Goal: Find contact information: Find contact information

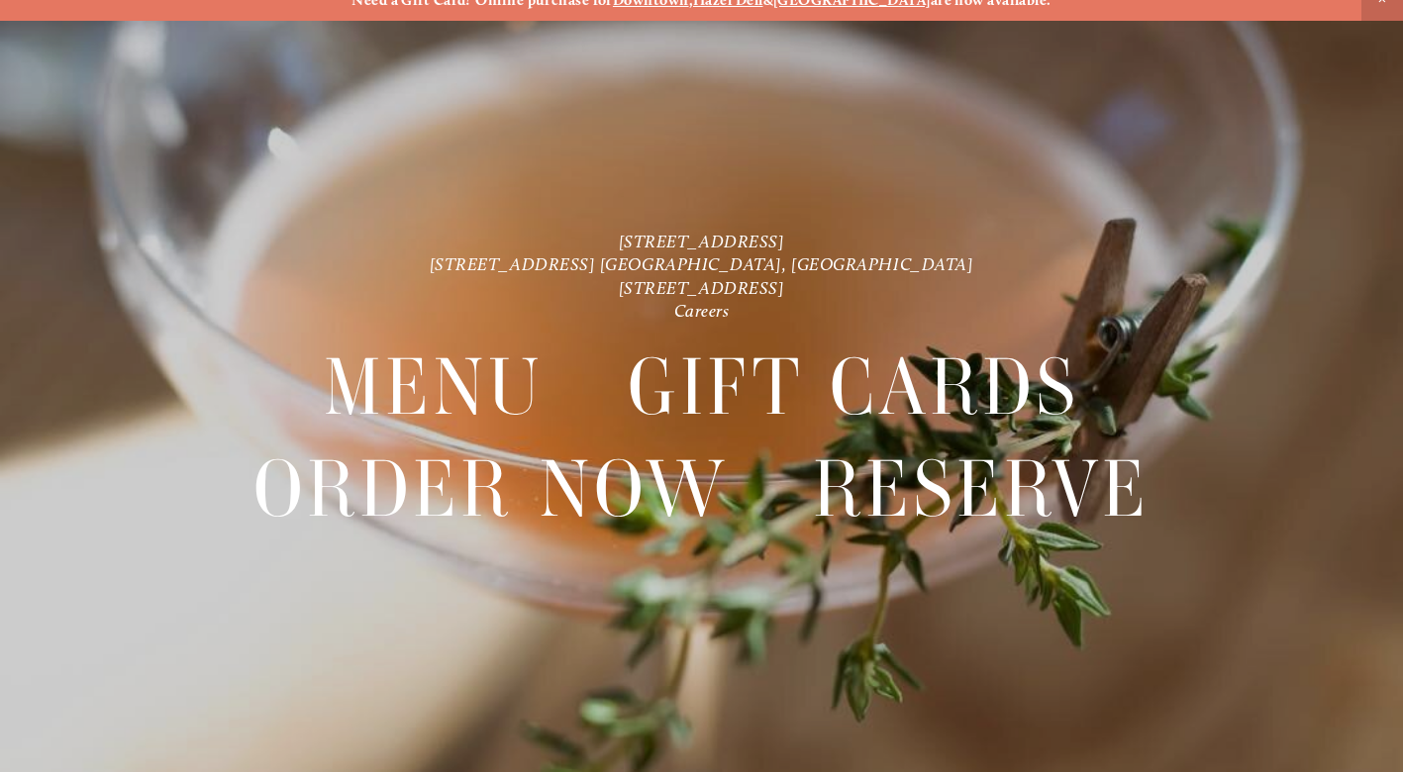
scroll to position [22, 0]
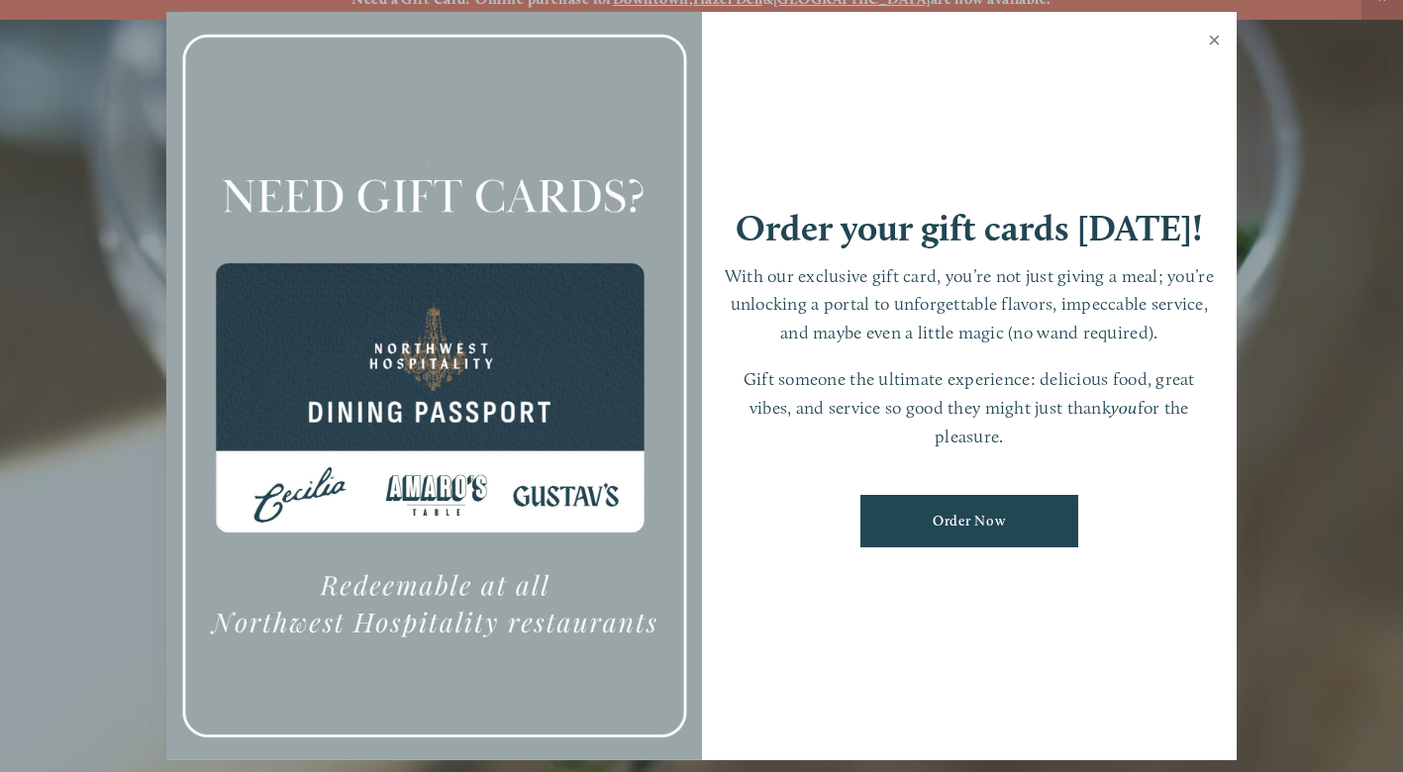
click at [1213, 44] on link "Close" at bounding box center [1214, 42] width 39 height 55
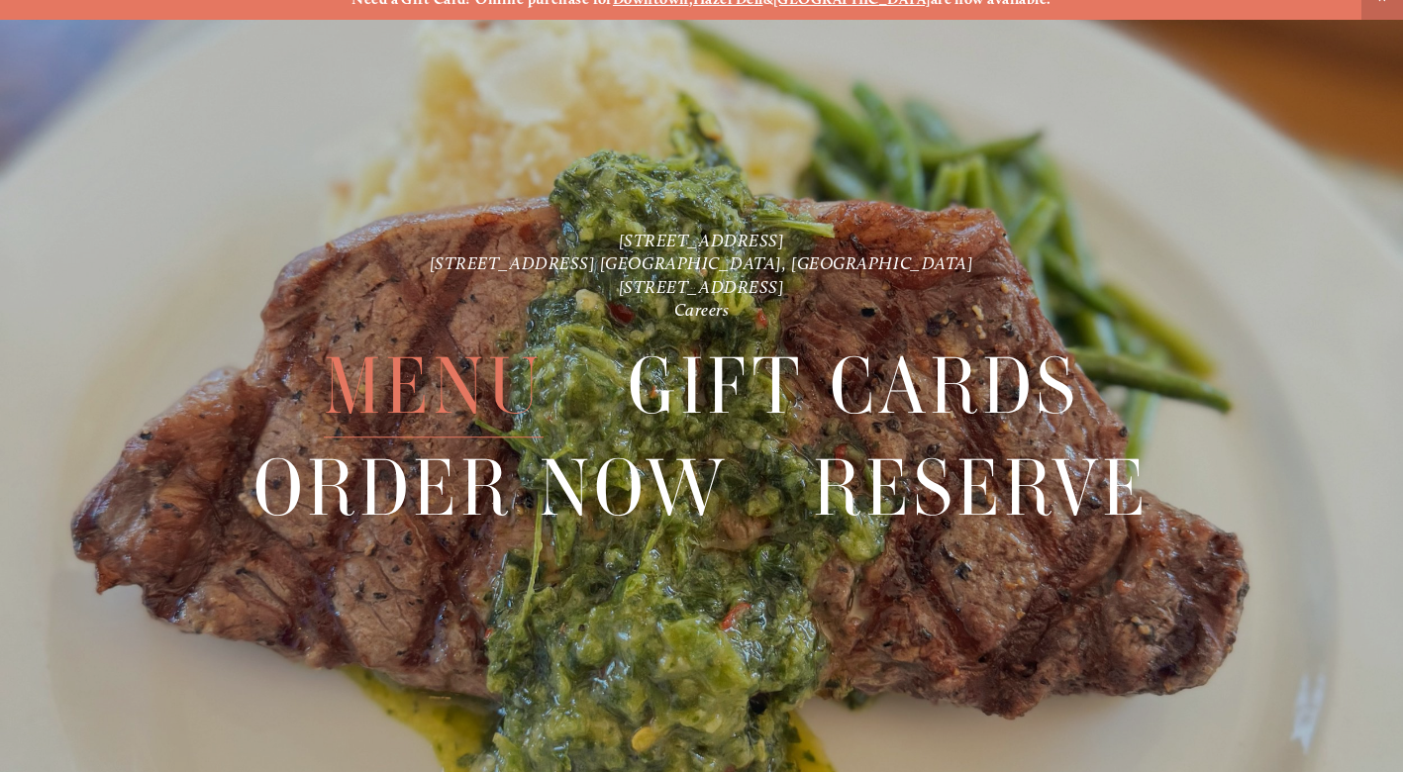
click at [446, 373] on span "Menu" at bounding box center [434, 387] width 220 height 102
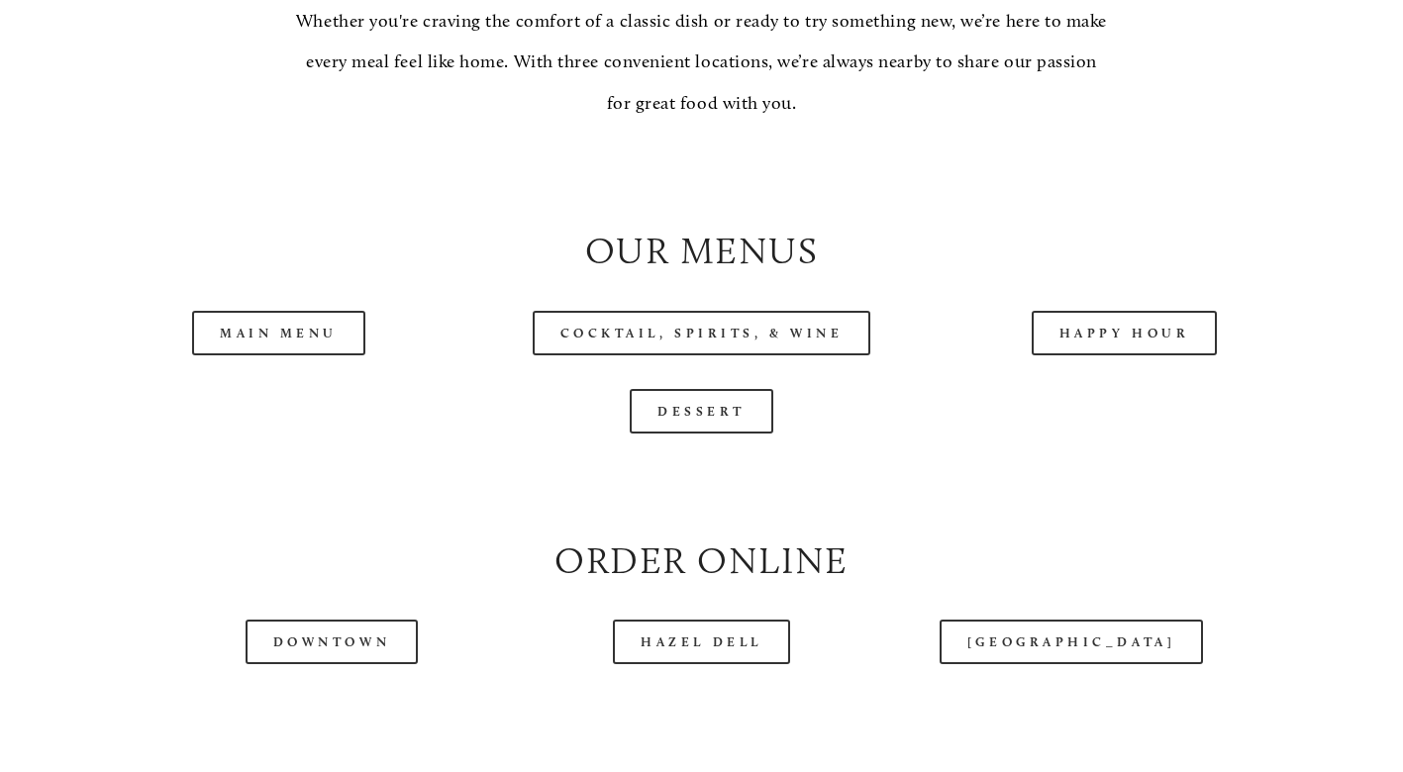
scroll to position [1831, 0]
click at [1149, 323] on link "Happy Hour" at bounding box center [1124, 332] width 186 height 45
click at [376, 481] on div at bounding box center [701, 482] width 1268 height 67
click at [309, 329] on link "Main Menu" at bounding box center [278, 332] width 173 height 45
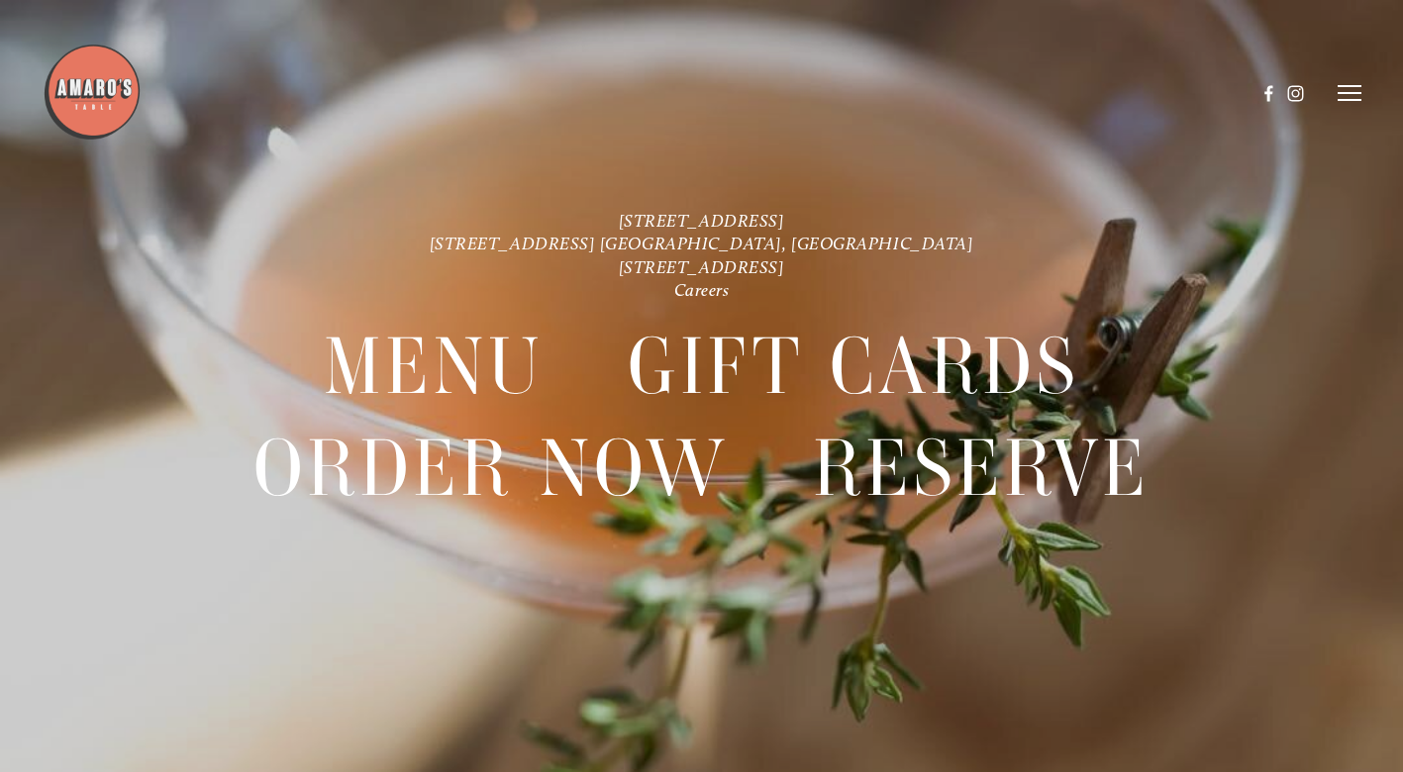
scroll to position [42, 0]
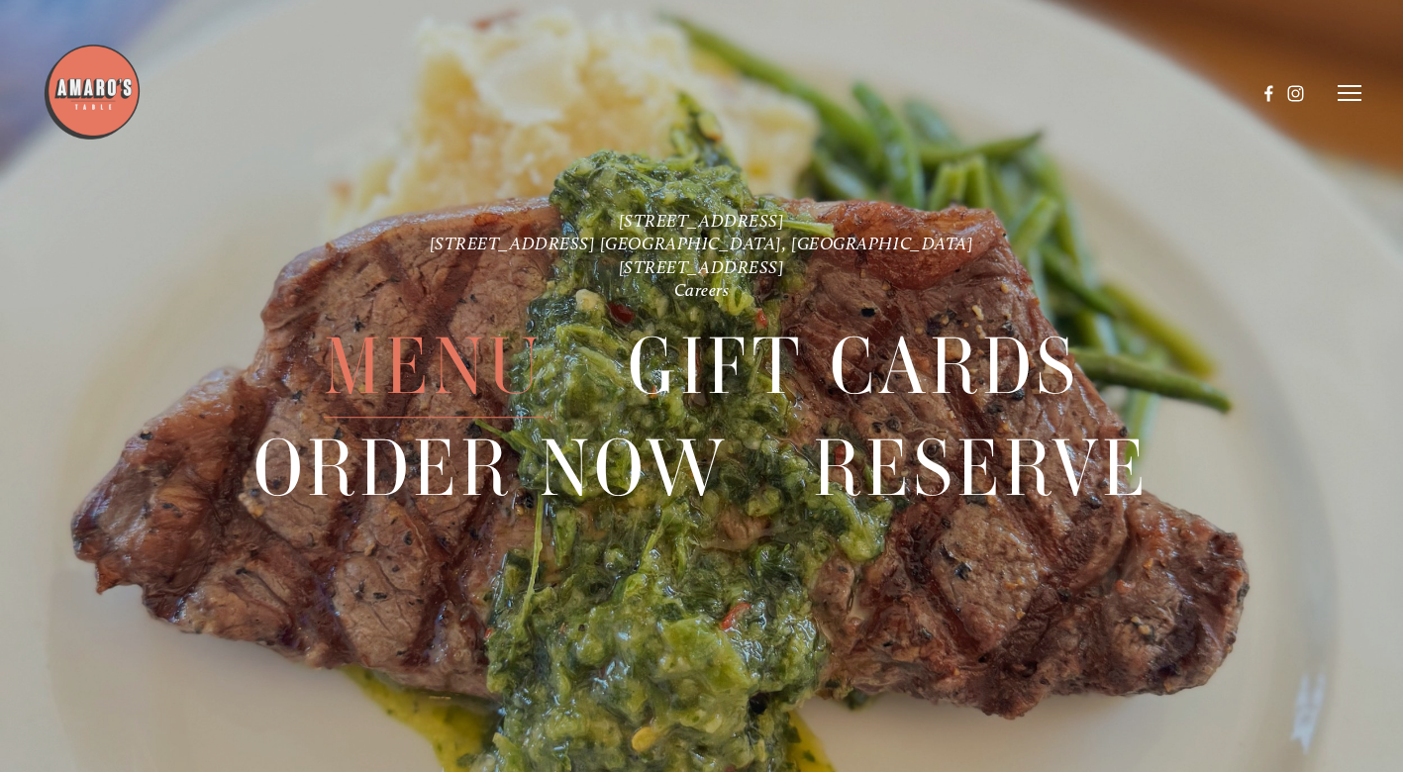
click at [460, 368] on span "Menu" at bounding box center [434, 367] width 220 height 102
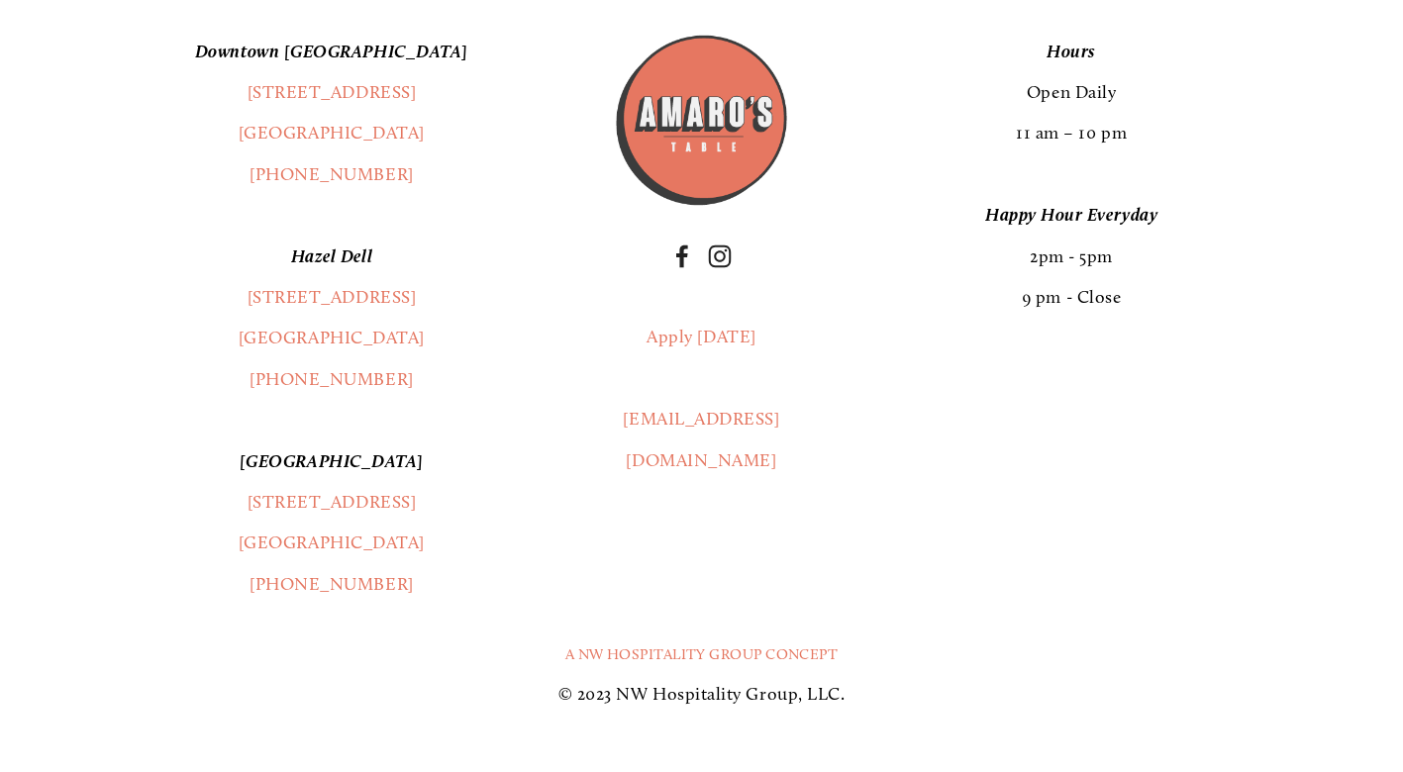
scroll to position [3517, 0]
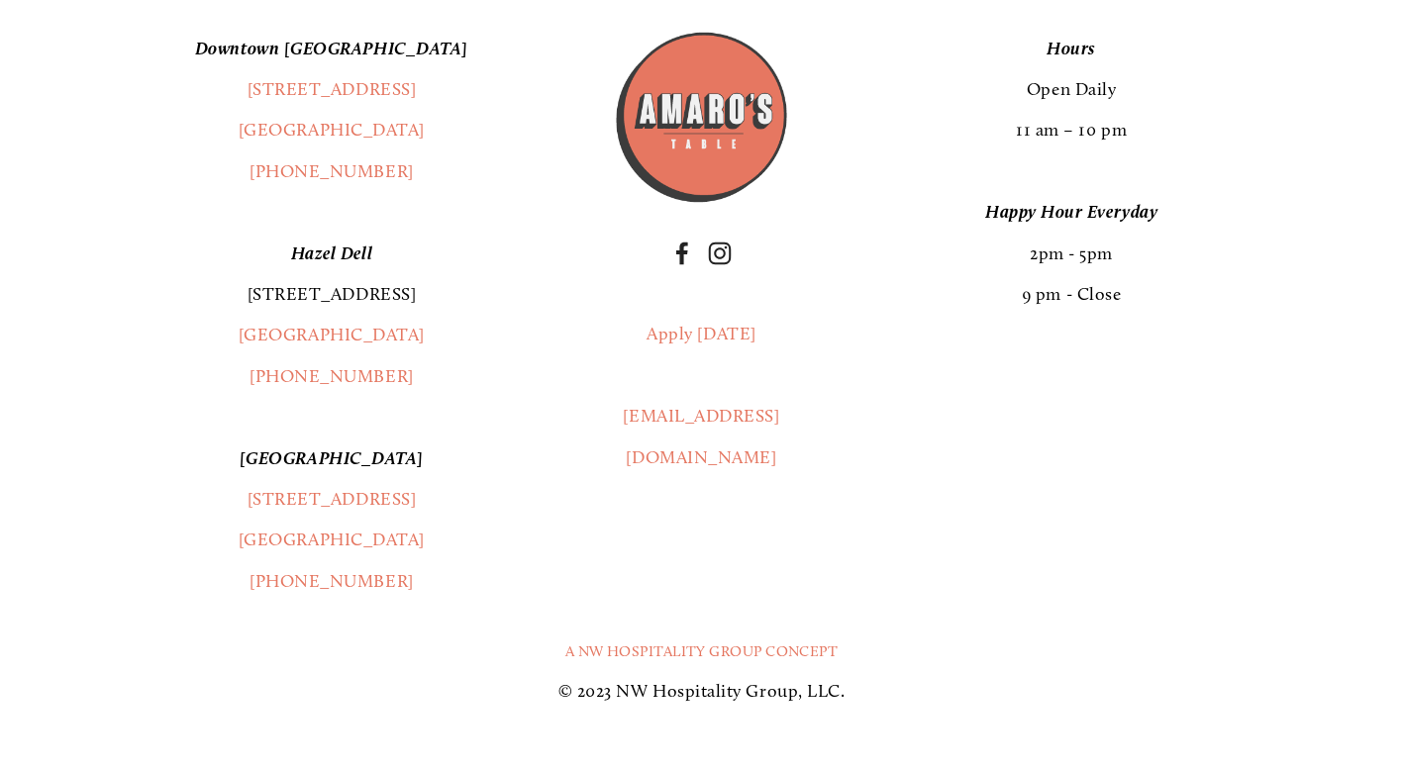
click at [325, 283] on link "[STREET_ADDRESS]" at bounding box center [331, 294] width 169 height 22
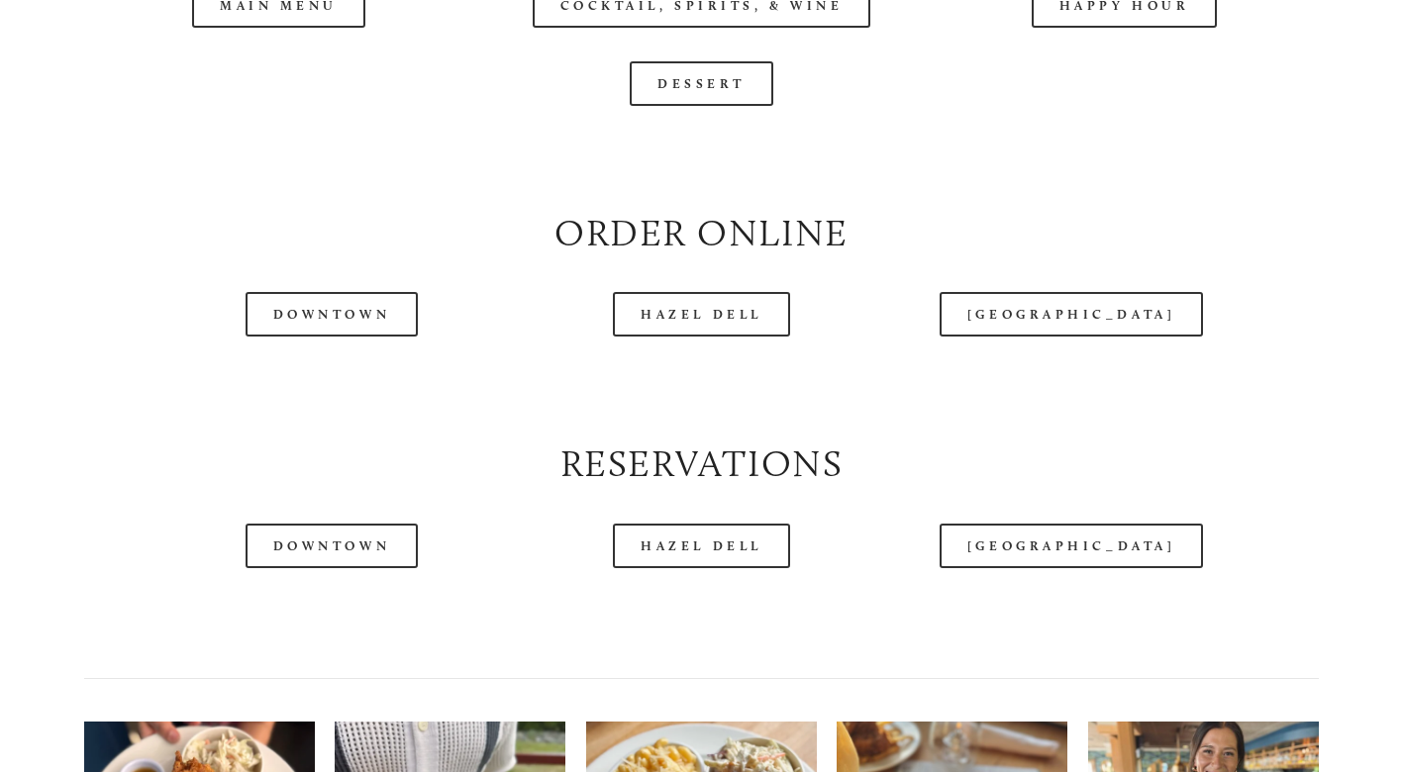
scroll to position [2170, 0]
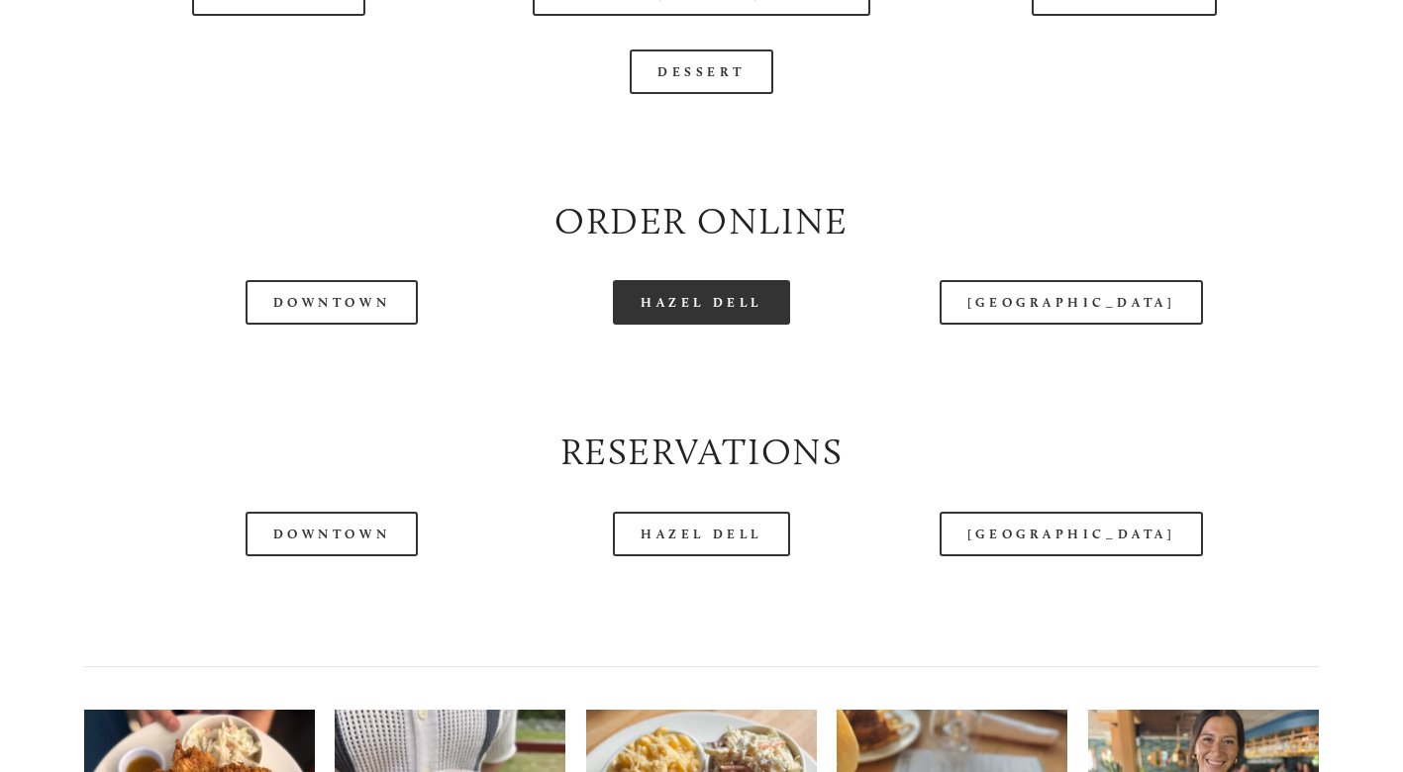
click at [730, 287] on link "Hazel Dell" at bounding box center [701, 302] width 177 height 45
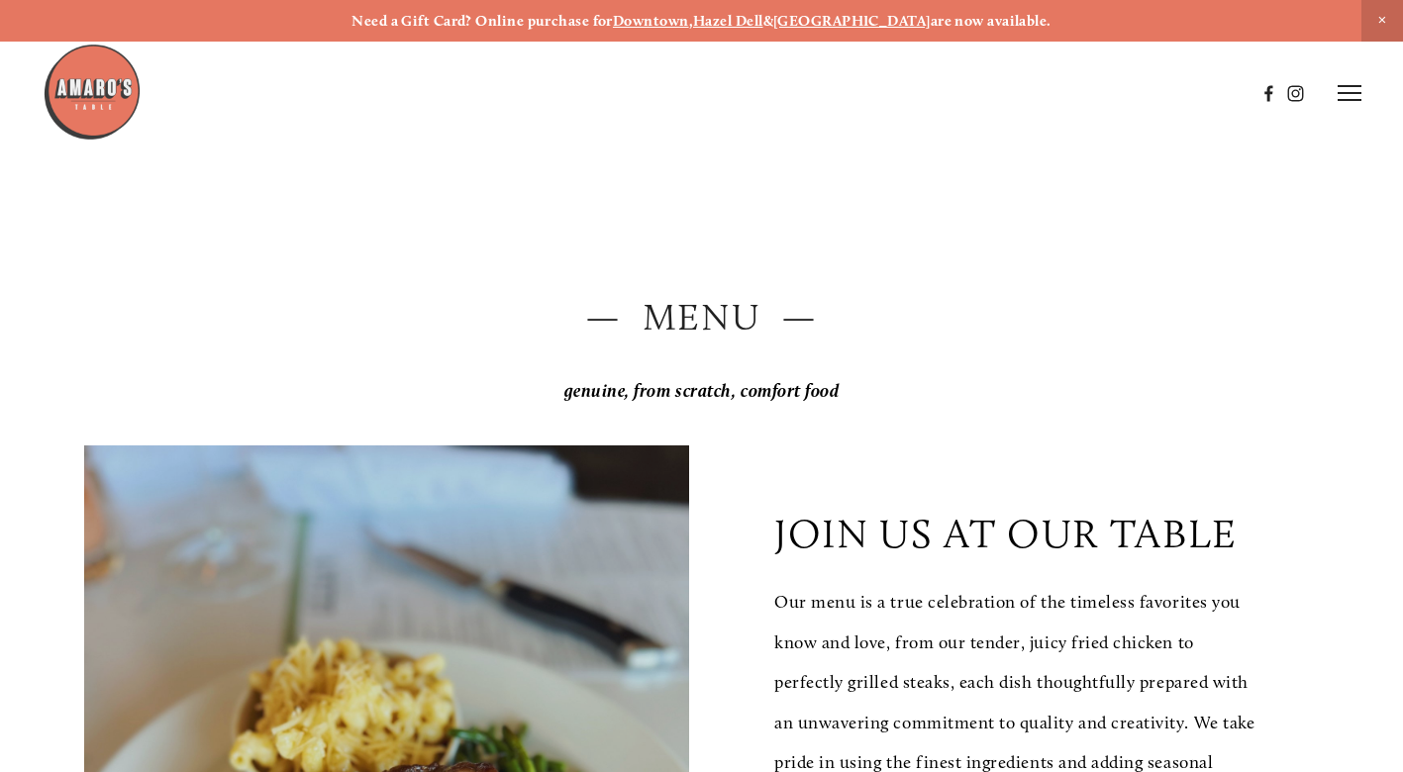
scroll to position [0, 0]
click at [866, 19] on strong "[GEOGRAPHIC_DATA]" at bounding box center [851, 21] width 157 height 18
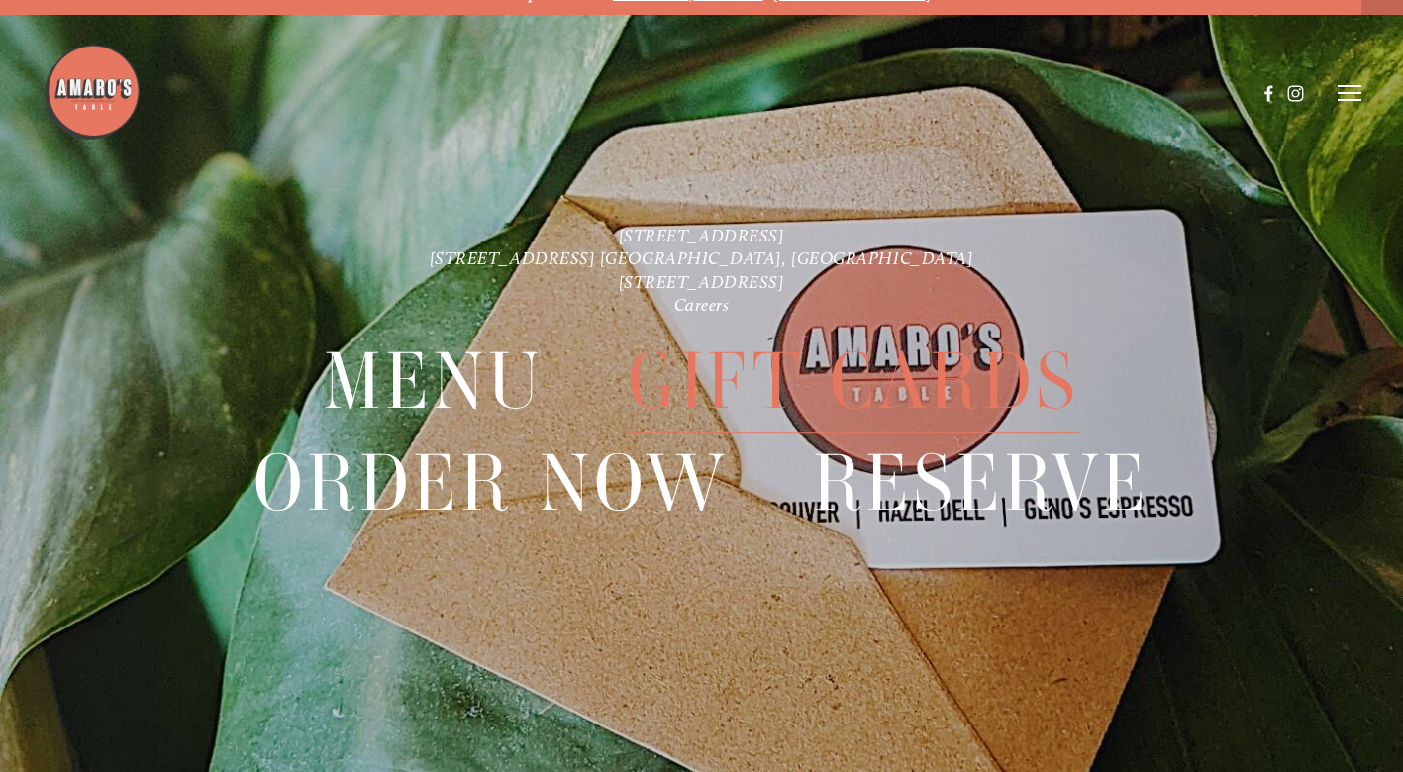
scroll to position [26, 0]
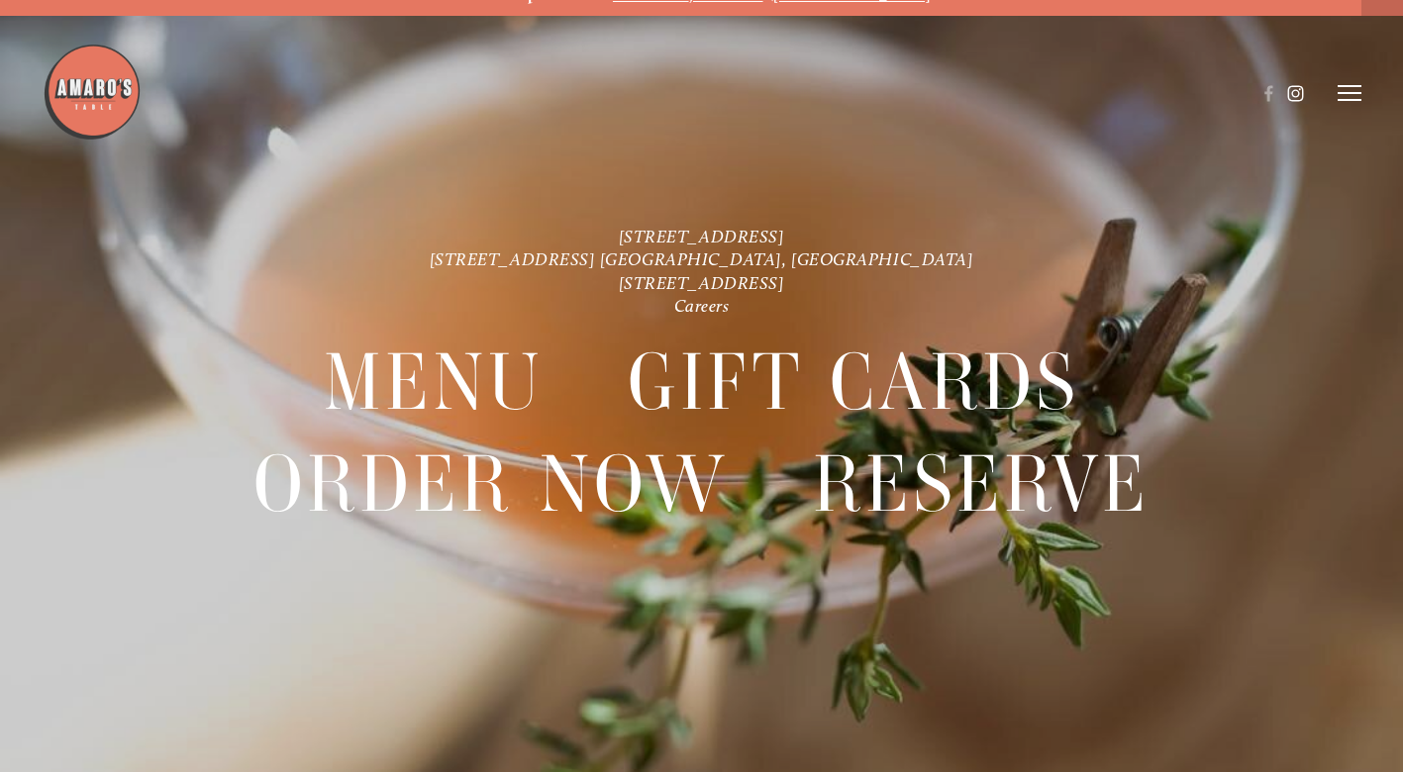
click at [1300, 89] on use at bounding box center [1296, 93] width 16 height 16
